Goal: Task Accomplishment & Management: Manage account settings

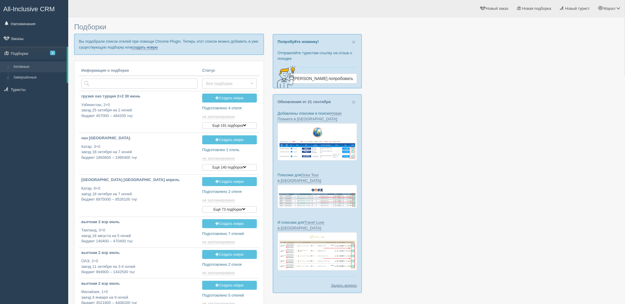
click at [143, 45] on link "создать новую" at bounding box center [145, 47] width 26 height 5
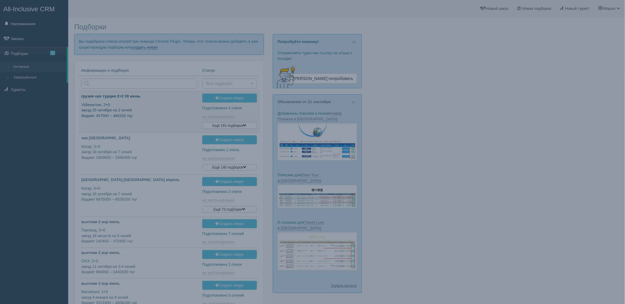
type input "[DATE] 14:30"
type input "2025-09-27 13:45"
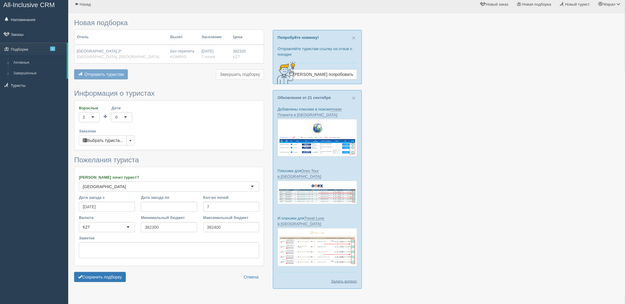
scroll to position [12, 0]
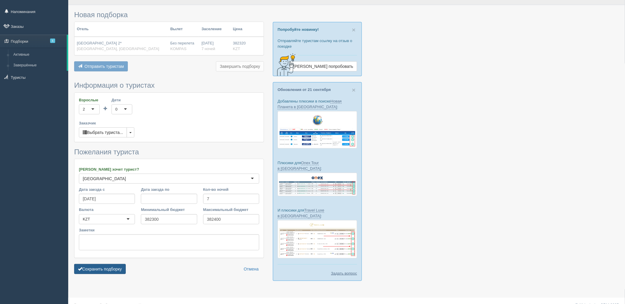
click at [107, 269] on button "Сохранить подборку" at bounding box center [100, 269] width 52 height 10
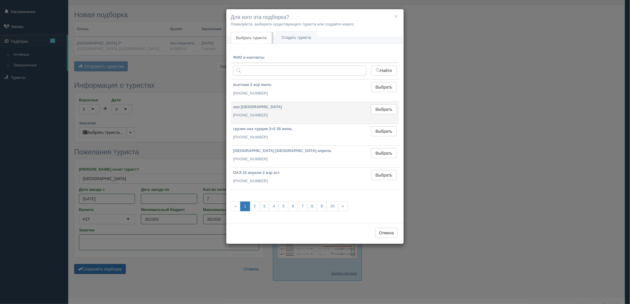
click at [379, 117] on td "Выбрать Выбран" at bounding box center [383, 113] width 31 height 22
click at [379, 109] on button "Выбрать" at bounding box center [384, 109] width 26 height 10
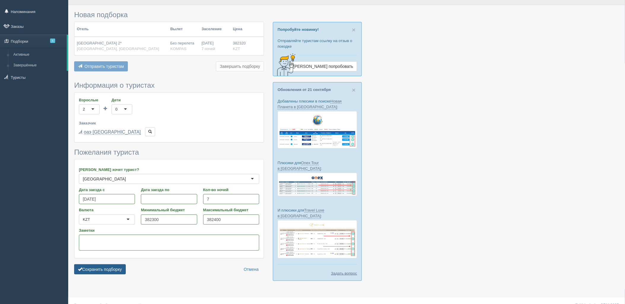
click at [109, 268] on button "Сохранить подборку" at bounding box center [100, 269] width 52 height 10
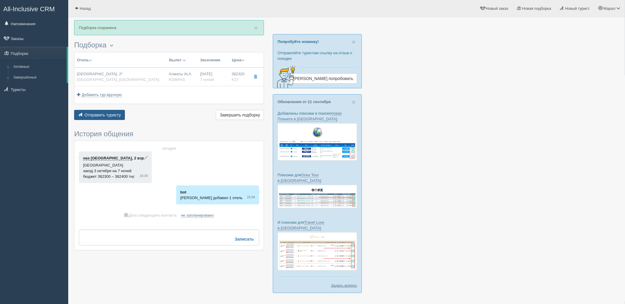
click at [110, 117] on button "Отправить туристу Отправить" at bounding box center [99, 115] width 51 height 10
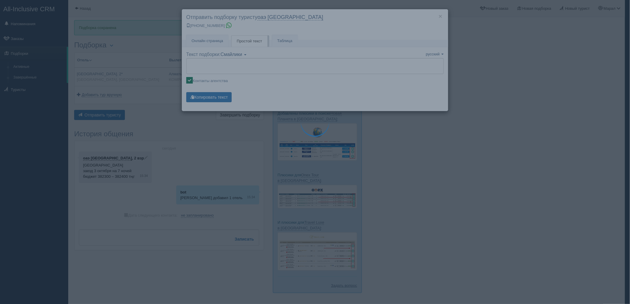
type textarea "🌞 Добрый день! Предлагаем Вам рассмотреть следующие варианты: 🌎 Египет, Шарм-эл…"
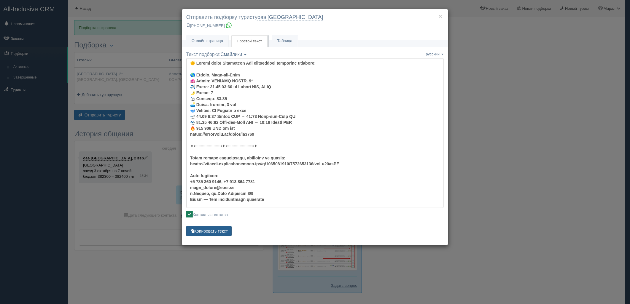
click at [208, 230] on button "Копировать текст" at bounding box center [208, 231] width 45 height 10
click at [485, 220] on div "× Отправить подборку туристу оаэ шымкент +7 778 536 9439 Онлайн страница Онлайн…" at bounding box center [315, 152] width 630 height 304
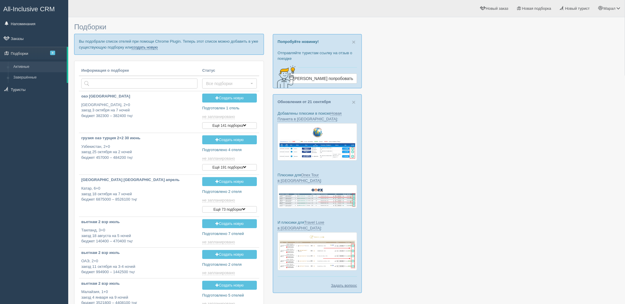
drag, startPoint x: 149, startPoint y: 47, endPoint x: 152, endPoint y: 67, distance: 19.6
click at [149, 47] on link "создать новую" at bounding box center [145, 47] width 26 height 5
type input "2025-09-27 15:30"
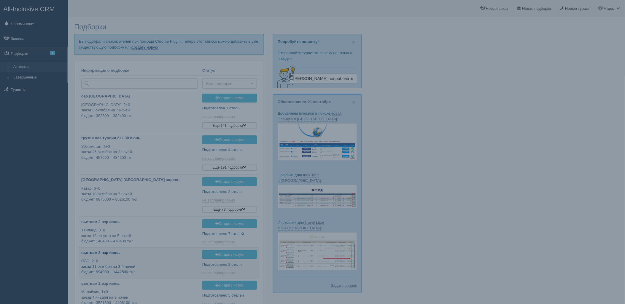
type input "2025-09-27 14:30"
type input "2025-09-27 12:45"
type input "2025-09-27 12:30"
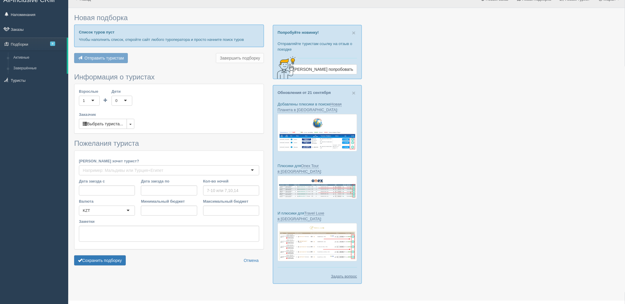
type input "7"
type input "382300"
type input "785800"
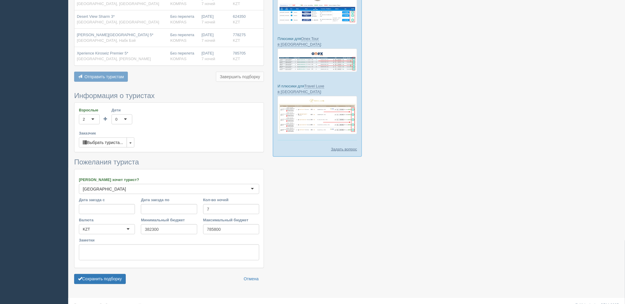
scroll to position [142, 0]
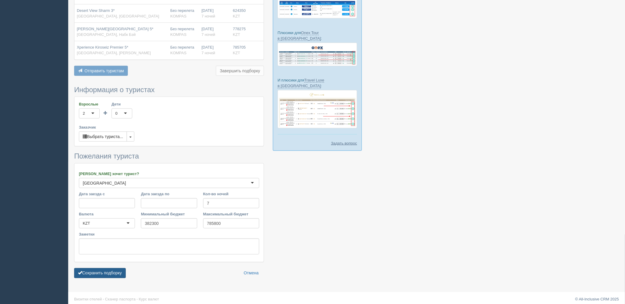
click at [114, 275] on button "Сохранить подборку" at bounding box center [100, 273] width 52 height 10
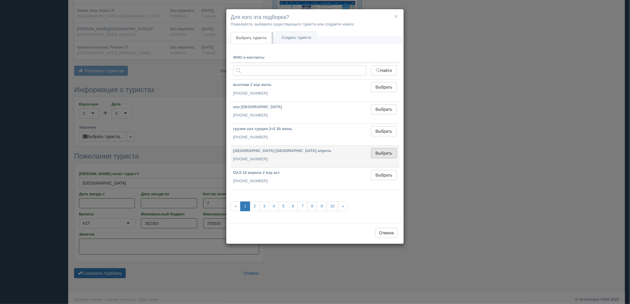
click at [384, 150] on button "Выбрать" at bounding box center [384, 153] width 26 height 10
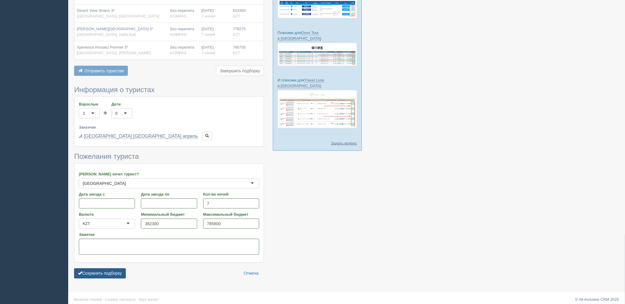
drag, startPoint x: 104, startPoint y: 274, endPoint x: 108, endPoint y: 268, distance: 7.5
click at [104, 274] on button "Сохранить подборку" at bounding box center [100, 274] width 52 height 10
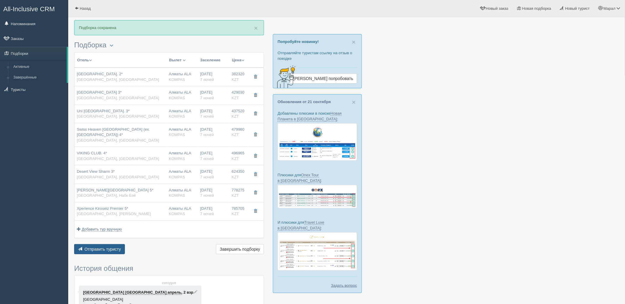
click at [99, 247] on span "Отправить туристу" at bounding box center [102, 249] width 36 height 5
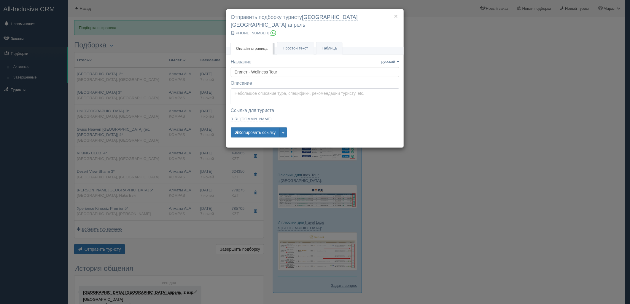
type textarea "Здравствуйте! Ниже представлены варианты туров для Вас. Для просмотра описания …"
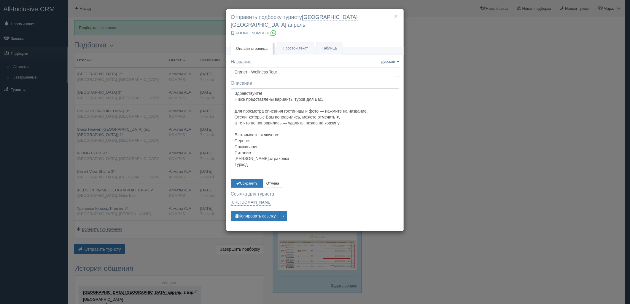
click at [243, 93] on textarea "Здравствуйте! Ниже представлены варианты туров для Вас. Для просмотра описания …" at bounding box center [315, 133] width 168 height 91
click at [256, 179] on button "Сохранить" at bounding box center [247, 183] width 33 height 9
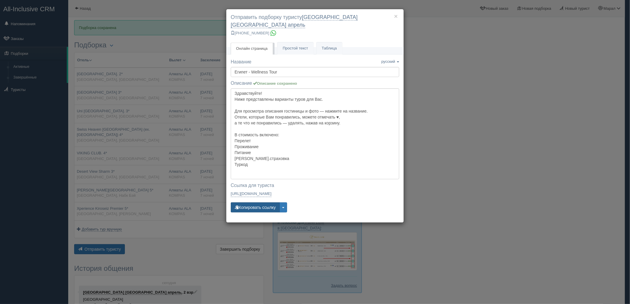
click at [250, 202] on button "Копировать ссылку" at bounding box center [255, 207] width 49 height 10
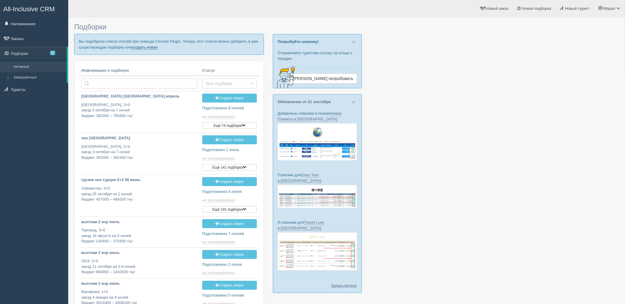
click at [157, 47] on link "создать новую" at bounding box center [145, 47] width 26 height 5
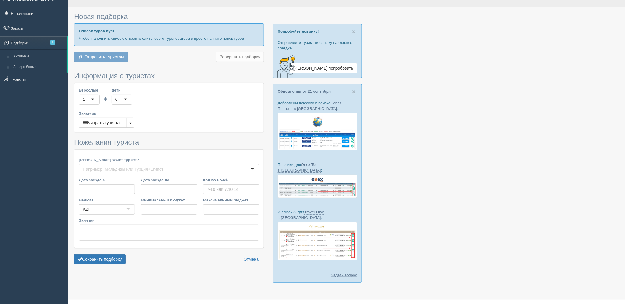
type input "6-9"
type input "421000"
type input "694500"
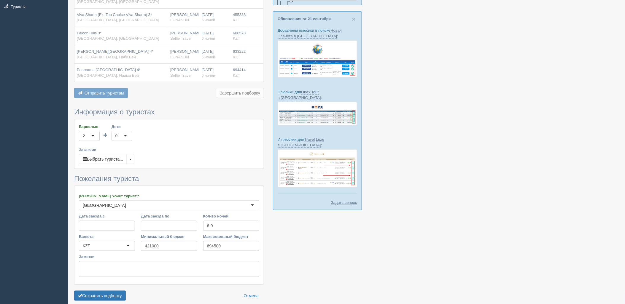
scroll to position [71, 0]
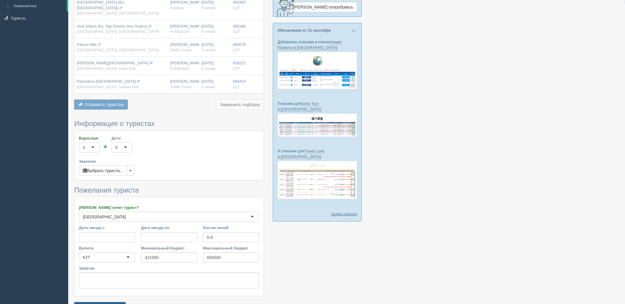
click at [116, 302] on button "Сохранить подборку" at bounding box center [100, 307] width 52 height 10
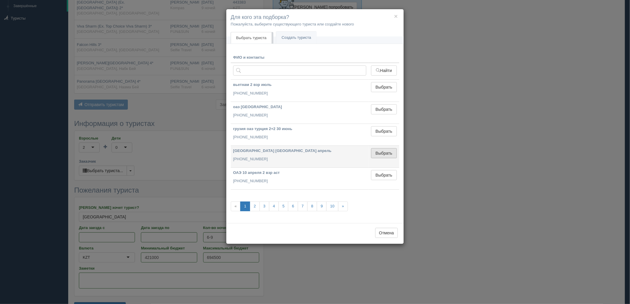
click at [390, 153] on button "Выбрать" at bounding box center [384, 153] width 26 height 10
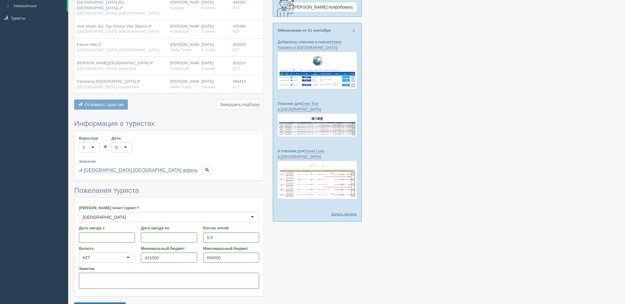
scroll to position [105, 0]
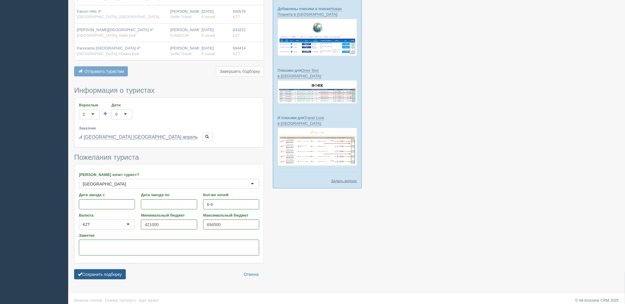
click at [112, 269] on button "Сохранить подборку" at bounding box center [100, 274] width 52 height 10
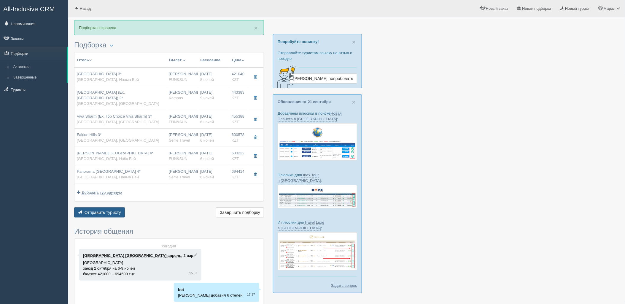
click at [105, 210] on span "Отправить туристу" at bounding box center [102, 212] width 36 height 5
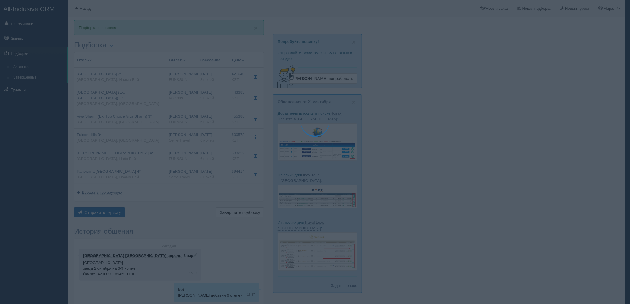
type textarea "🌞 Добрый день! Предлагаем Вам рассмотреть следующие варианты: 🌎 Египет, Наама Б…"
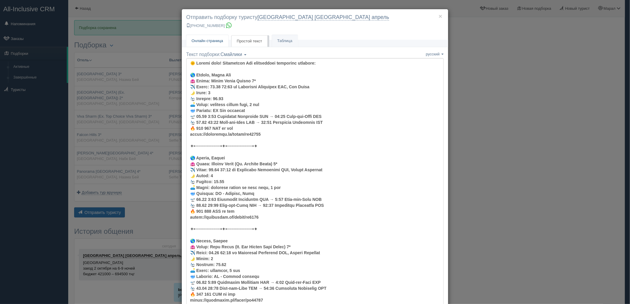
click at [215, 45] on link "Онлайн страница Онлайн" at bounding box center [207, 41] width 42 height 12
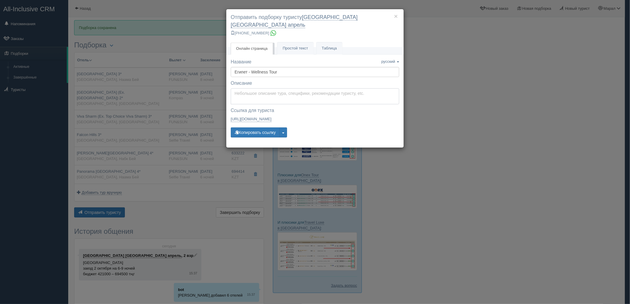
type textarea "Здравствуйте! Ниже представлены варианты туров для Вас. Для просмотра описания …"
click at [246, 88] on textarea "Здравствуйте! Ниже представлены варианты туров для Вас. Для просмотра описания …" at bounding box center [315, 96] width 168 height 16
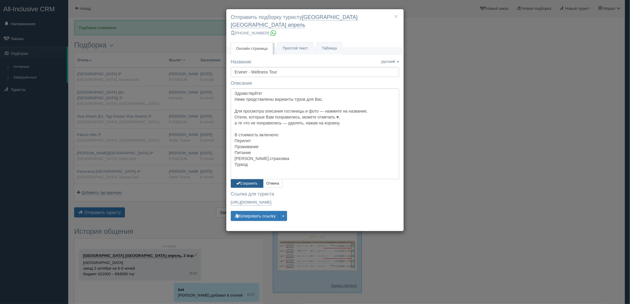
click at [257, 179] on button "Сохранить" at bounding box center [247, 183] width 33 height 9
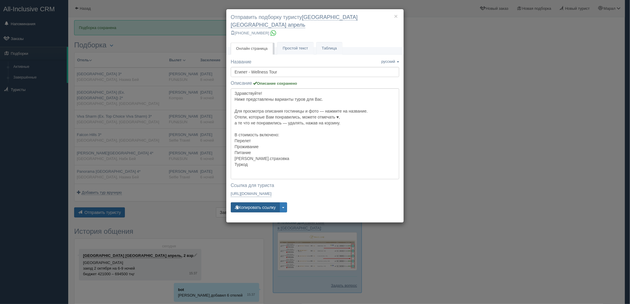
click at [262, 203] on button "Копировать ссылку" at bounding box center [255, 207] width 49 height 10
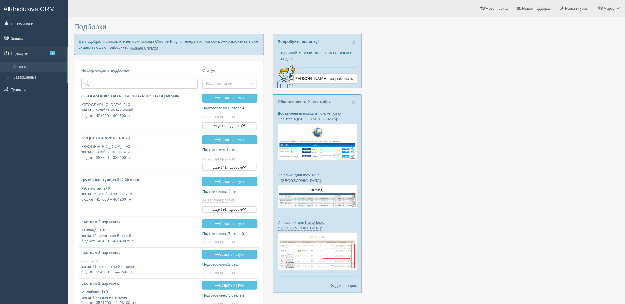
drag, startPoint x: 500, startPoint y: 181, endPoint x: 201, endPoint y: 68, distance: 320.2
click at [490, 181] on div at bounding box center [346, 249] width 545 height 458
type input "[DATE] 15:35"
click at [146, 47] on link "создать новую" at bounding box center [145, 47] width 26 height 5
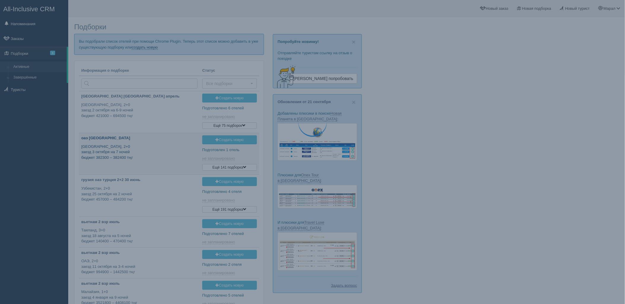
type input "2025-09-27 15:30"
type input "2025-09-27 14:30"
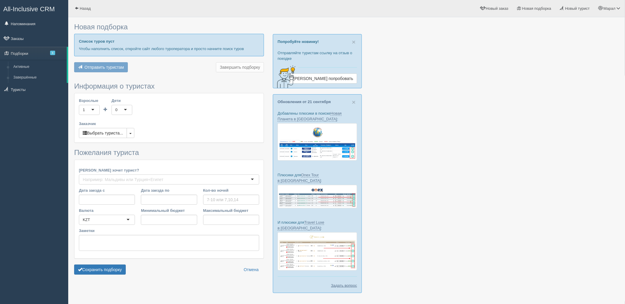
type input "14"
type input "749000"
type input "749100"
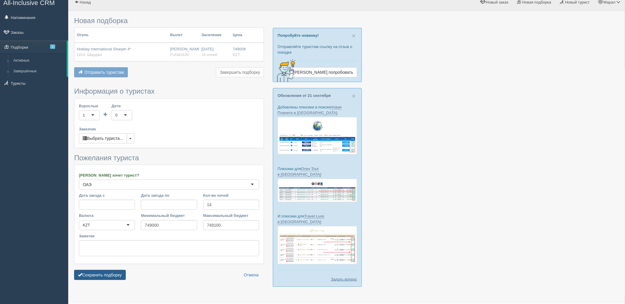
scroll to position [12, 0]
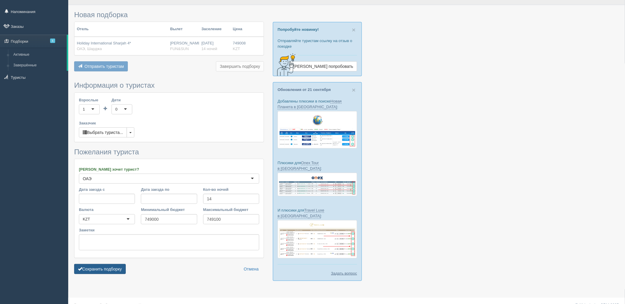
click at [116, 280] on div "Новая подборка Отель Вылет Заселение Цена Holiday International Sharjah 4* ОАЭ,…" at bounding box center [346, 150] width 556 height 325
click at [115, 269] on button "Сохранить подборку" at bounding box center [100, 269] width 52 height 10
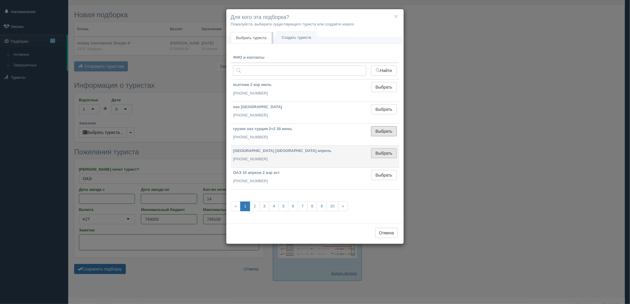
click at [384, 135] on button "Выбрать" at bounding box center [384, 131] width 26 height 10
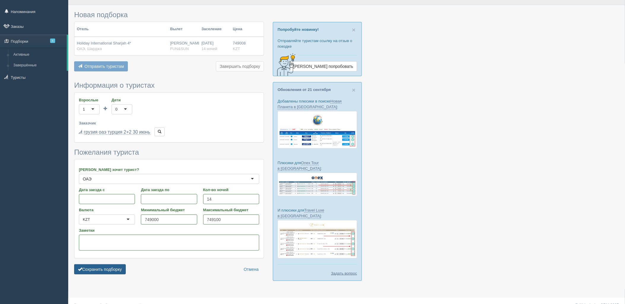
click at [116, 268] on button "Сохранить подборку" at bounding box center [100, 269] width 52 height 10
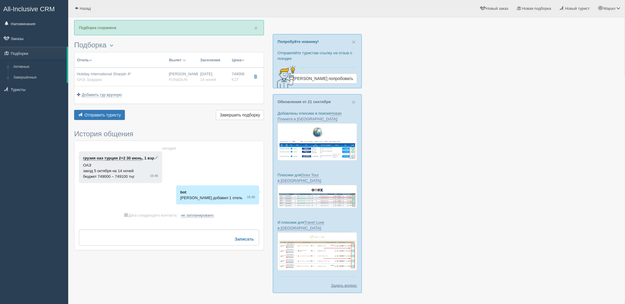
click at [574, 155] on div at bounding box center [346, 159] width 545 height 279
click at [108, 116] on span "Отправить туристу" at bounding box center [102, 115] width 36 height 5
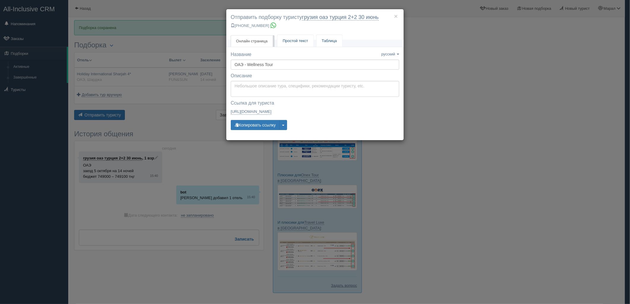
click at [283, 40] on span "Простой текст" at bounding box center [295, 41] width 25 height 4
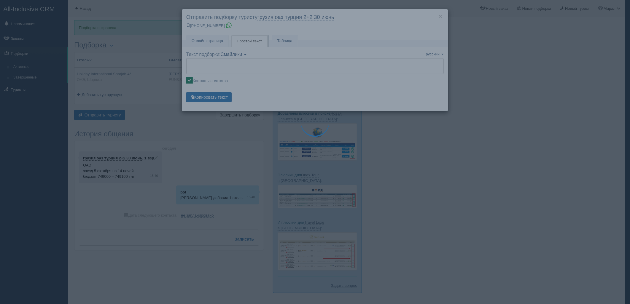
type textarea "🌞 Добрый день! Предлагаем Вам рассмотреть следующие варианты: 🌎 ОАЭ, Шарджа 🏩 О…"
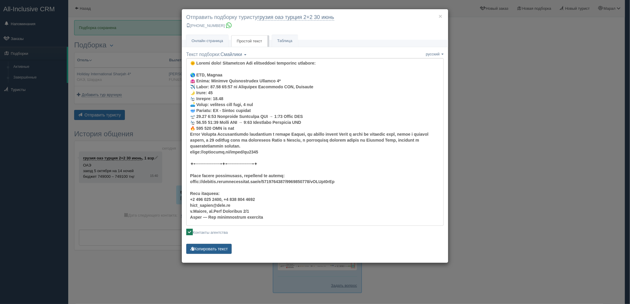
click at [212, 252] on button "Копировать текст" at bounding box center [208, 249] width 45 height 10
click at [521, 164] on div "× Отправить подборку туристу грузия оаэ турция 2+2 30 июнь +7 701 880 5580 Онла…" at bounding box center [315, 152] width 630 height 304
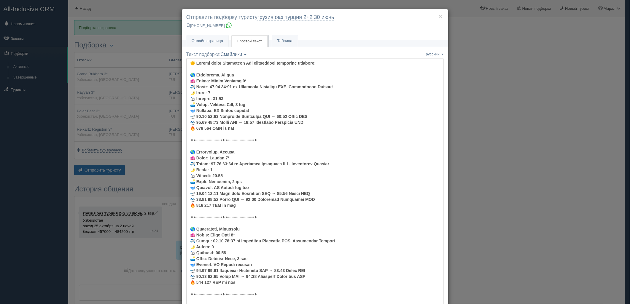
scroll to position [165, 0]
